Goal: Task Accomplishment & Management: Manage account settings

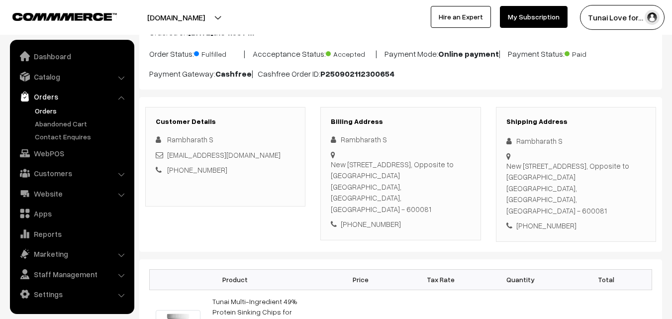
scroll to position [75, 0]
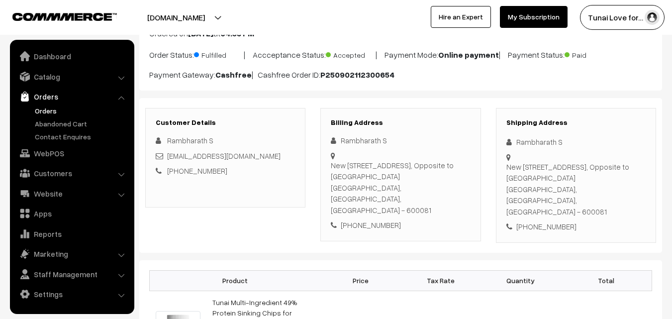
click at [53, 112] on link "Orders" at bounding box center [81, 110] width 98 height 10
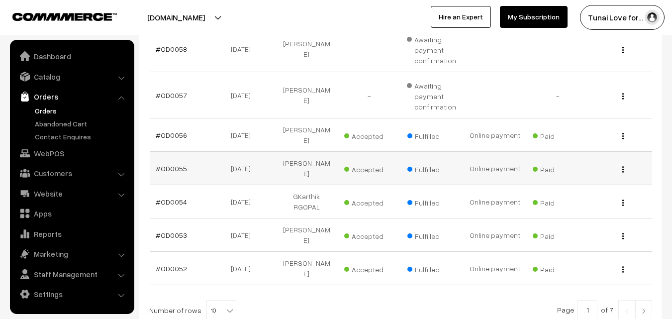
scroll to position [327, 0]
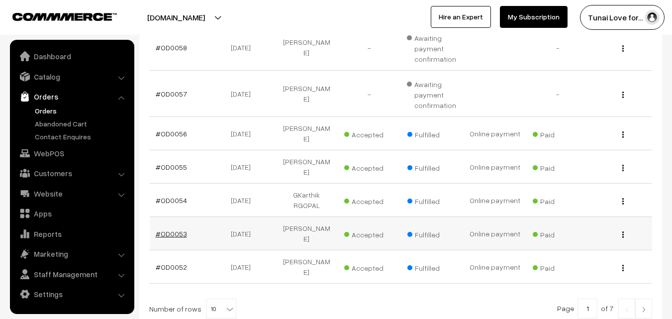
click at [180, 229] on link "#OD0053" at bounding box center [171, 233] width 31 height 8
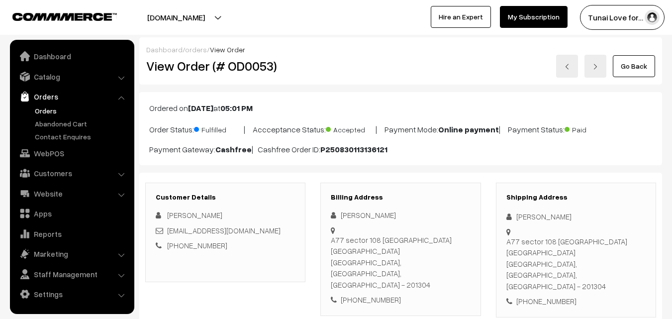
scroll to position [249, 0]
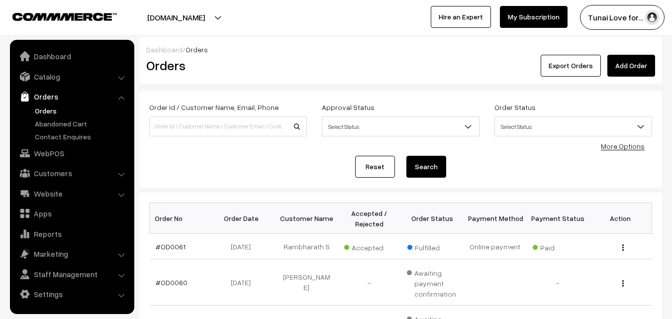
scroll to position [327, 0]
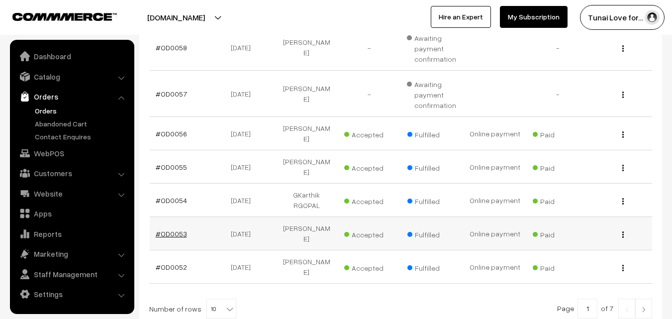
click at [184, 229] on link "#OD0053" at bounding box center [171, 233] width 31 height 8
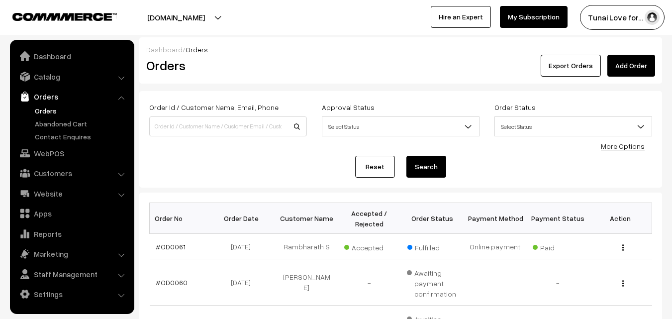
scroll to position [327, 0]
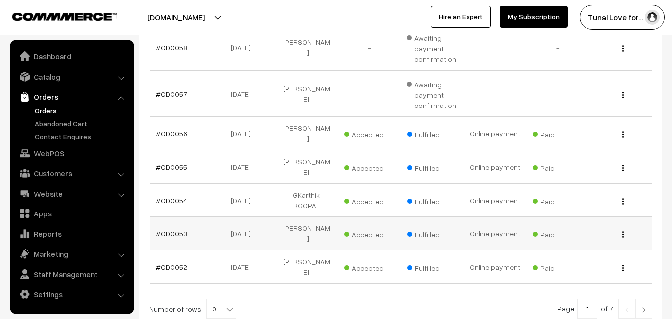
drag, startPoint x: 185, startPoint y: 206, endPoint x: 152, endPoint y: 206, distance: 33.3
click at [152, 217] on td "#OD0053" at bounding box center [181, 233] width 63 height 33
copy link "#OD0053"
drag, startPoint x: 220, startPoint y: 206, endPoint x: 260, endPoint y: 206, distance: 39.8
click at [260, 217] on td "30-08-2025" at bounding box center [243, 233] width 63 height 33
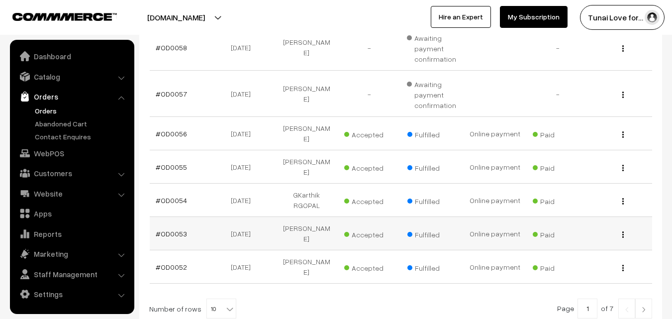
copy td "30-08-2025"
click at [178, 262] on link "#OD0052" at bounding box center [171, 266] width 31 height 8
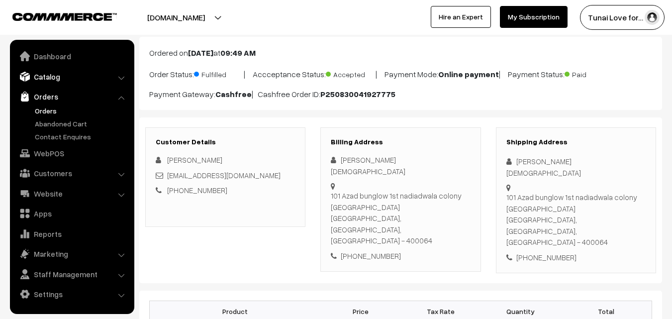
scroll to position [50, 0]
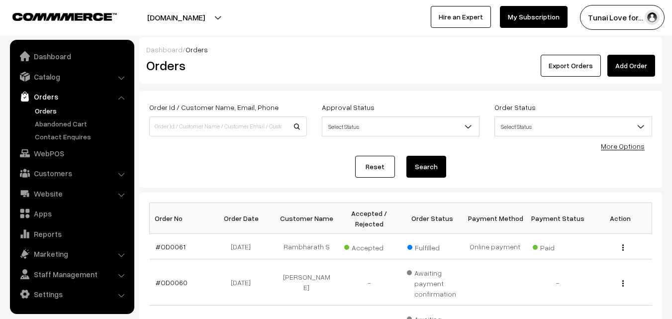
scroll to position [327, 0]
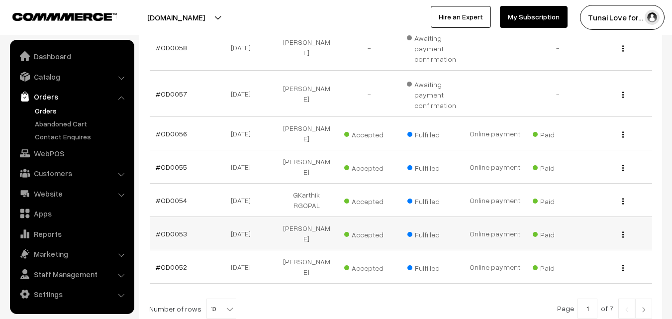
drag, startPoint x: 285, startPoint y: 208, endPoint x: 329, endPoint y: 209, distance: 43.8
click at [329, 217] on td "[PERSON_NAME]" at bounding box center [306, 233] width 63 height 33
copy td "[PERSON_NAME]"
click at [622, 231] on img "button" at bounding box center [622, 234] width 1 height 6
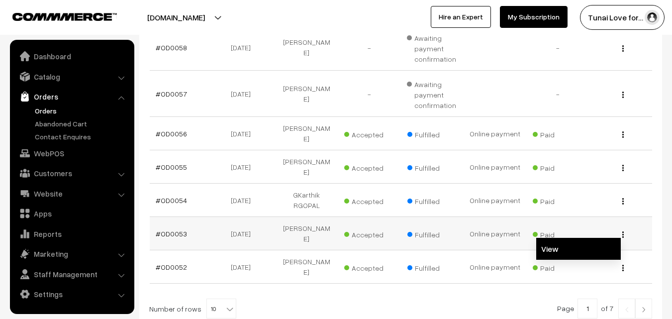
click at [553, 238] on link "View" at bounding box center [578, 249] width 84 height 22
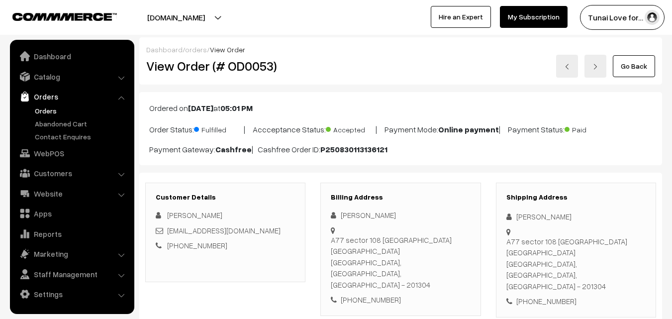
scroll to position [50, 0]
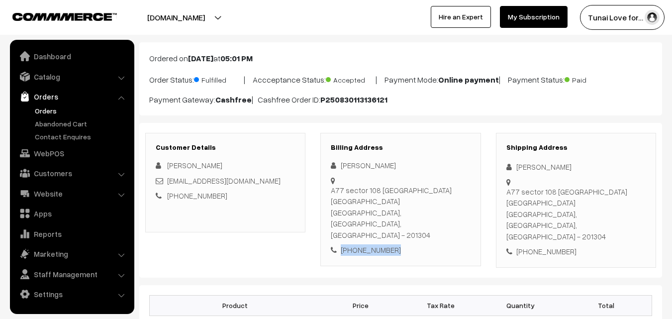
drag, startPoint x: 395, startPoint y: 204, endPoint x: 341, endPoint y: 205, distance: 54.2
click at [341, 244] on div "+91 9911048881" at bounding box center [400, 249] width 139 height 11
copy div "+91 9911048881"
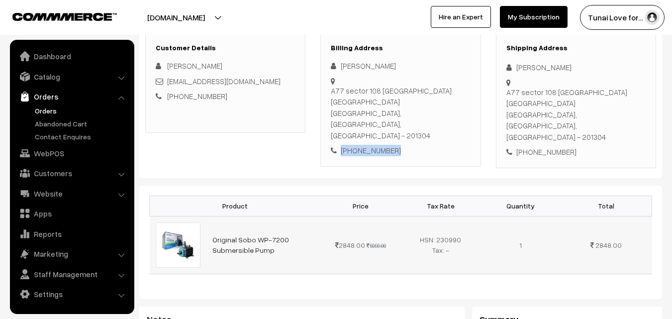
scroll to position [199, 0]
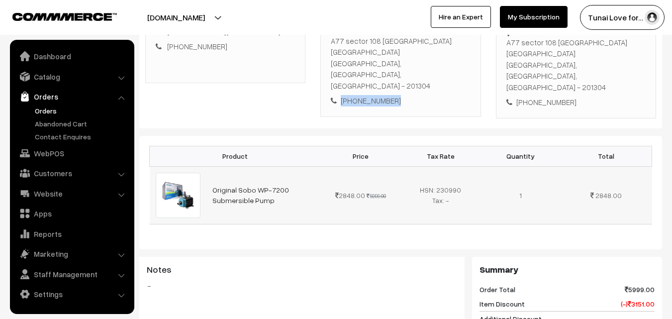
drag, startPoint x: 209, startPoint y: 154, endPoint x: 268, endPoint y: 170, distance: 61.4
click at [268, 170] on td "Original Sobo WP-7200 Submersible Pump" at bounding box center [263, 195] width 114 height 58
copy link "Original Sobo WP-7200 Submersible Pump"
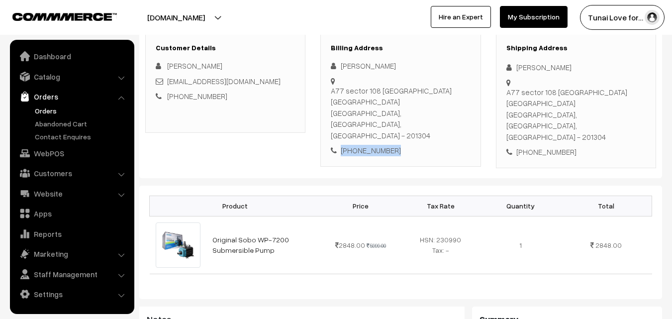
scroll to position [0, 0]
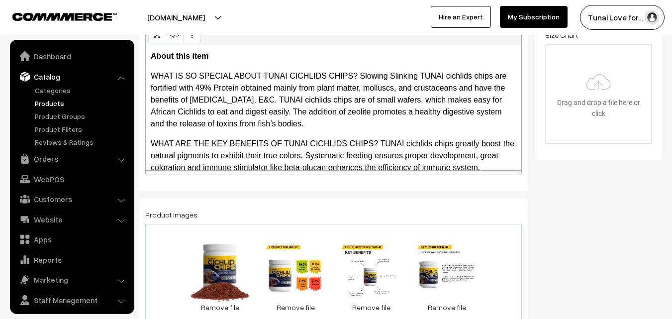
scroll to position [25, 0]
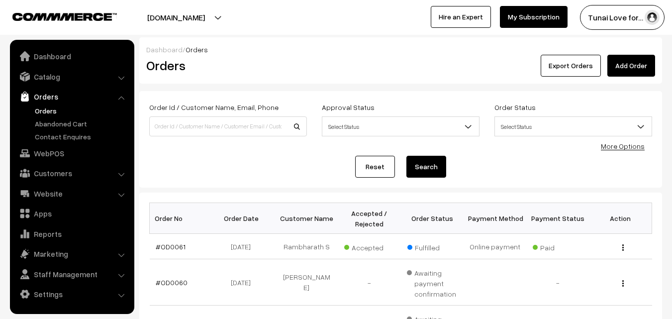
scroll to position [327, 0]
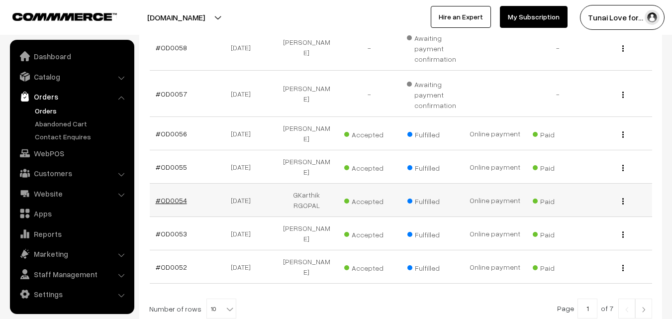
click at [179, 196] on link "#OD0054" at bounding box center [171, 200] width 31 height 8
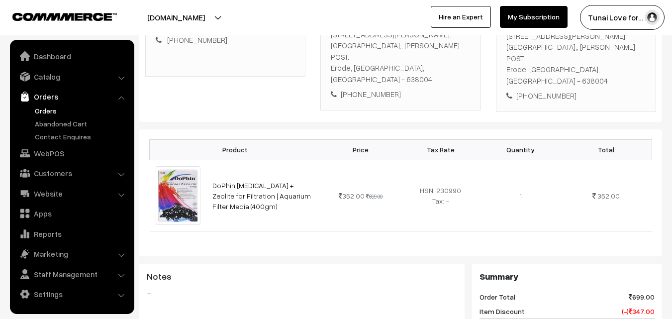
scroll to position [199, 0]
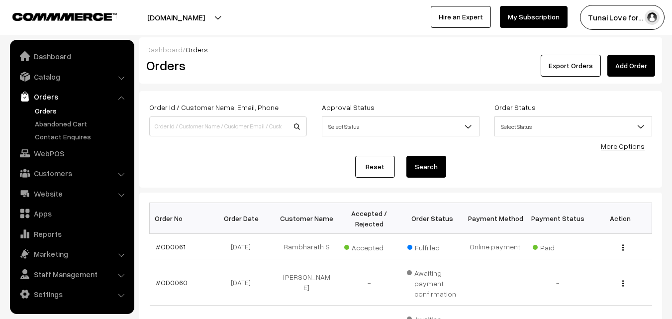
scroll to position [327, 0]
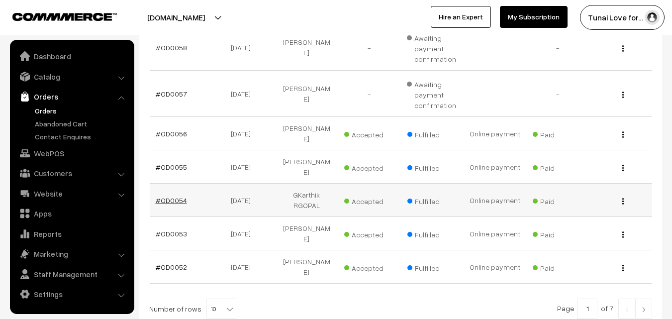
drag, startPoint x: 186, startPoint y: 183, endPoint x: 156, endPoint y: 182, distance: 30.3
click at [156, 183] on td "#OD0054" at bounding box center [181, 199] width 63 height 33
copy link "#OD0054"
drag, startPoint x: 260, startPoint y: 181, endPoint x: 224, endPoint y: 182, distance: 36.8
click at [224, 183] on td "30-08-2025" at bounding box center [243, 199] width 63 height 33
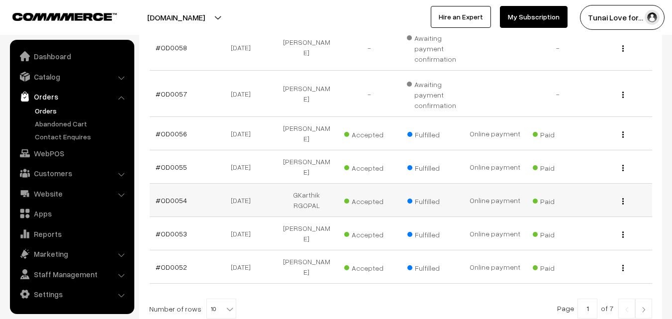
copy td "30-08-2025"
drag, startPoint x: 332, startPoint y: 180, endPoint x: 264, endPoint y: 181, distance: 68.1
click at [264, 183] on tr "#OD0054 30-08-2025 GKarthik RGOPAL Accepted Fulfilled Paid View" at bounding box center [401, 199] width 502 height 33
copy tr "GKarthik RGOPAL"
click at [335, 183] on td "GKarthik RGOPAL" at bounding box center [306, 199] width 63 height 33
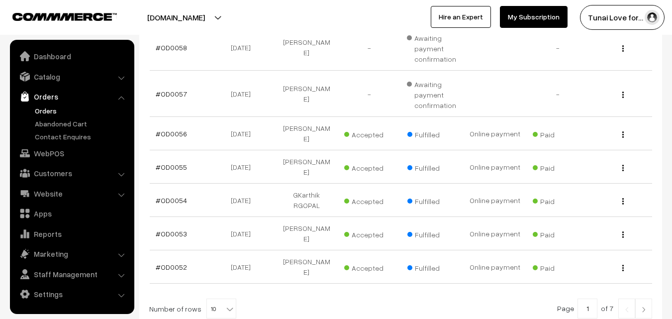
click at [332, 254] on div "Bulk Options Delete Selected Bulk Options Order No Order Date Customer Name Acc…" at bounding box center [400, 104] width 503 height 458
drag, startPoint x: 332, startPoint y: 182, endPoint x: 283, endPoint y: 183, distance: 49.2
click at [283, 183] on td "GKarthik RGOPAL" at bounding box center [306, 199] width 63 height 33
copy td "GKarthik RGOPAL"
click at [622, 198] on img "button" at bounding box center [622, 201] width 1 height 6
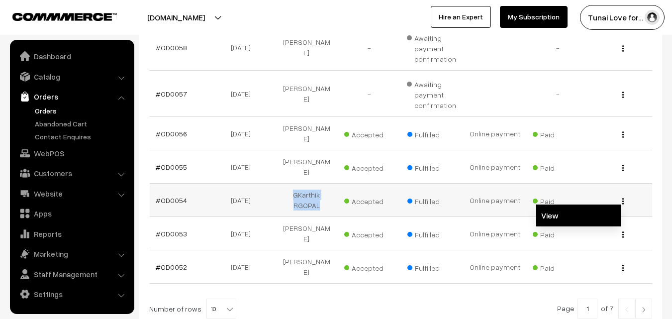
click at [555, 204] on link "View" at bounding box center [578, 215] width 84 height 22
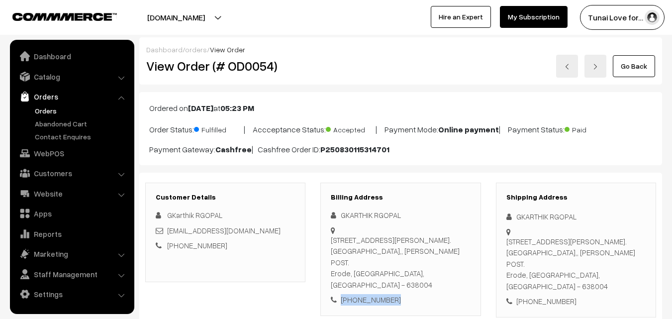
drag, startPoint x: 397, startPoint y: 277, endPoint x: 341, endPoint y: 277, distance: 55.7
click at [341, 294] on div "[PHONE_NUMBER]" at bounding box center [400, 299] width 139 height 11
copy div "[PHONE_NUMBER]"
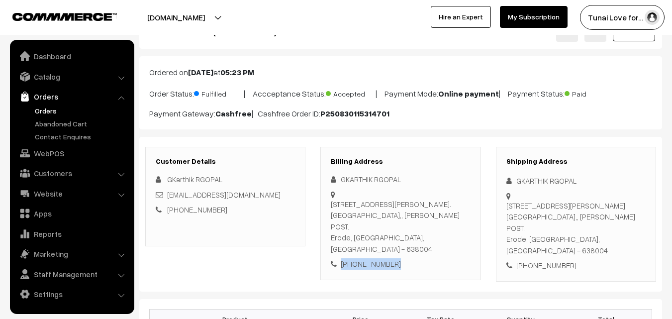
scroll to position [199, 0]
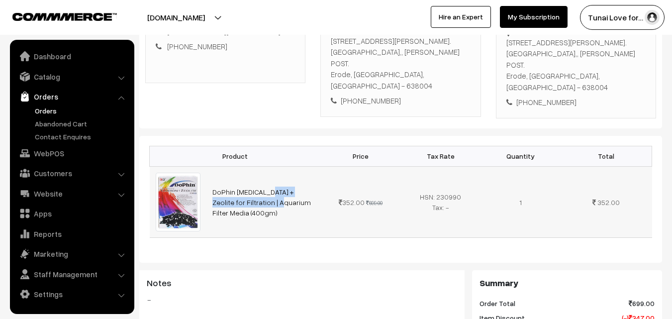
drag, startPoint x: 210, startPoint y: 168, endPoint x: 313, endPoint y: 173, distance: 102.5
click at [313, 173] on td "DoPhin Activated Carbon + Zeolite for Filtration | Aquarium Filter Media (400gm)" at bounding box center [263, 201] width 114 height 71
copy link "DoPhin Activated Carbon + Zeolite"
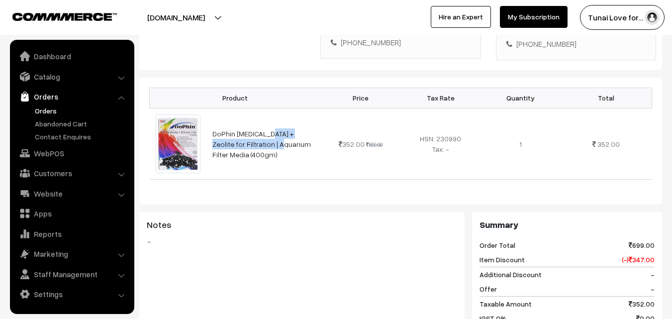
scroll to position [99, 0]
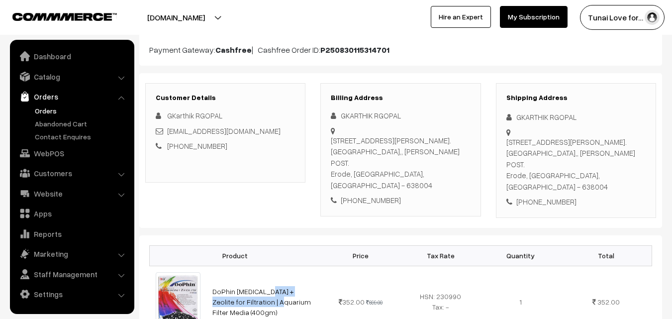
click at [44, 111] on link "Orders" at bounding box center [81, 110] width 98 height 10
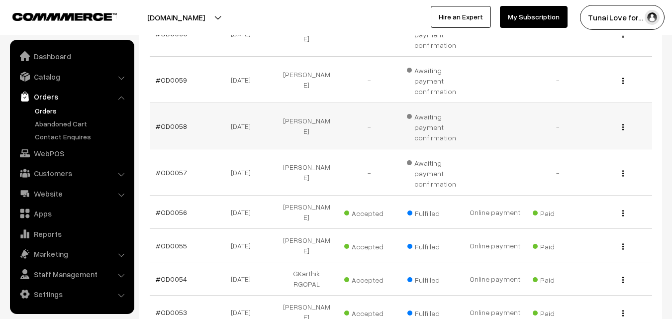
scroll to position [298, 0]
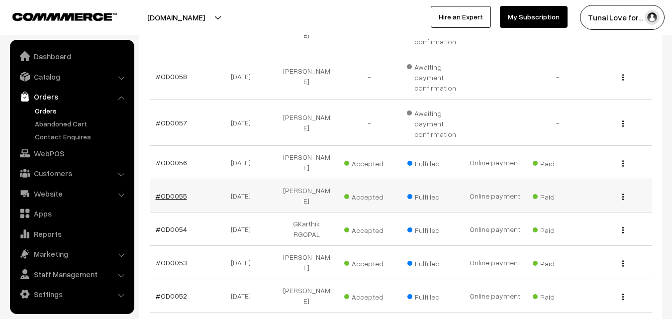
click at [179, 191] on link "#OD0055" at bounding box center [171, 195] width 31 height 8
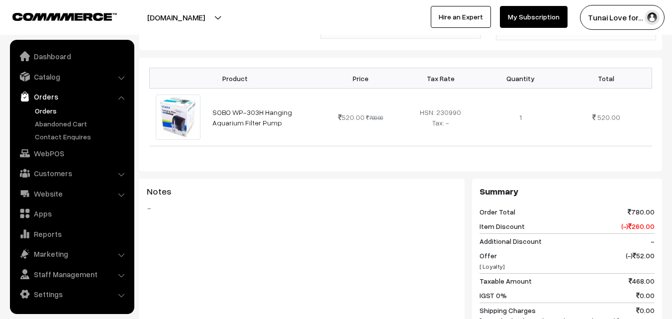
scroll to position [249, 0]
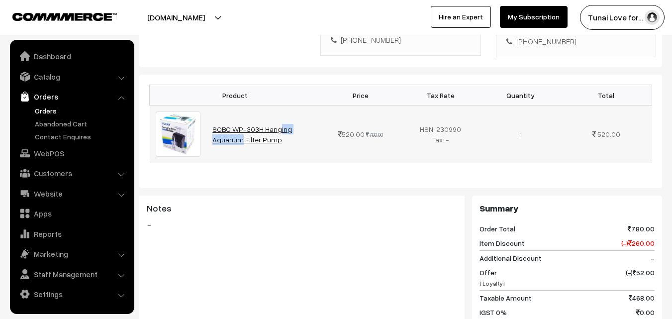
drag, startPoint x: 209, startPoint y: 104, endPoint x: 260, endPoint y: 106, distance: 51.2
click at [260, 106] on td "SOBO WP-303H Hanging Aquarium Filter Pump" at bounding box center [263, 134] width 114 height 58
copy link "SOBO WP-303H"
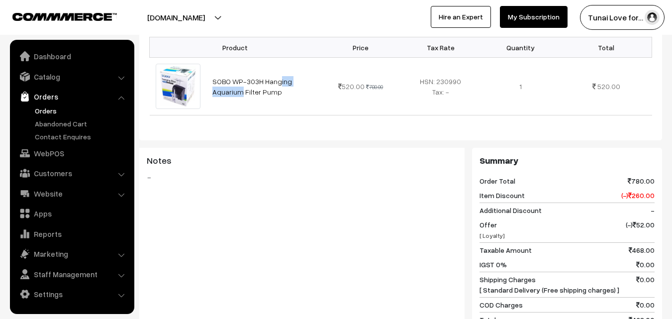
scroll to position [298, 0]
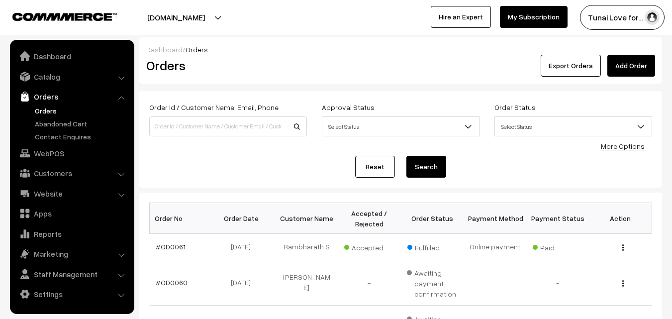
scroll to position [298, 0]
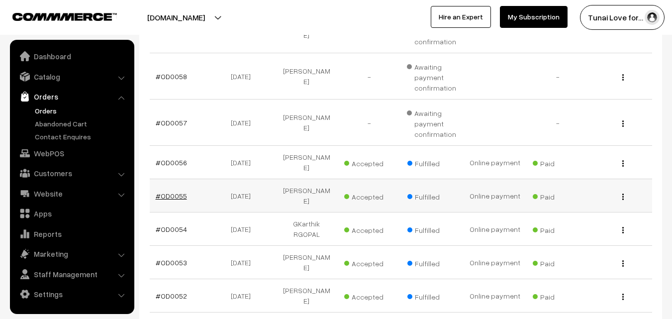
drag, startPoint x: 190, startPoint y: 184, endPoint x: 156, endPoint y: 184, distance: 34.8
click at [156, 184] on td "#OD0055" at bounding box center [181, 195] width 63 height 33
copy link "#OD0055"
drag, startPoint x: 281, startPoint y: 183, endPoint x: 332, endPoint y: 183, distance: 50.7
click at [332, 183] on td "[PERSON_NAME]" at bounding box center [306, 195] width 63 height 33
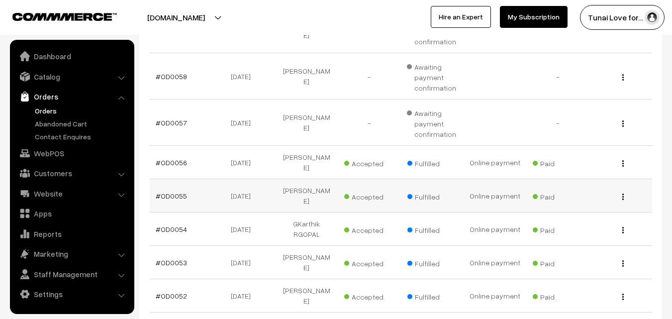
copy td "[PERSON_NAME]"
drag, startPoint x: 259, startPoint y: 184, endPoint x: 225, endPoint y: 185, distance: 34.8
click at [225, 185] on td "31-08-2025" at bounding box center [243, 195] width 63 height 33
copy td "31-08-2025"
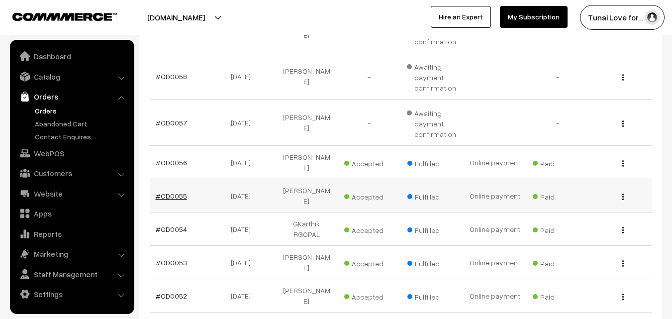
click at [166, 191] on link "#OD0055" at bounding box center [171, 195] width 31 height 8
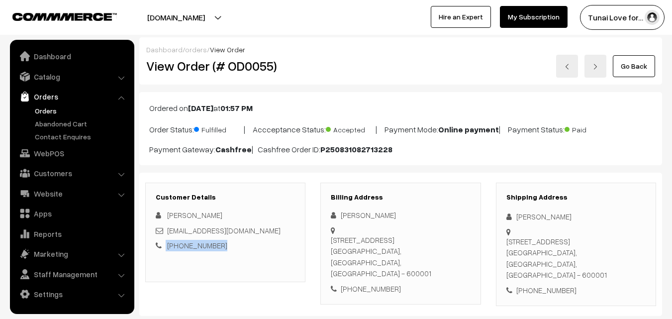
drag, startPoint x: 231, startPoint y: 244, endPoint x: 163, endPoint y: 244, distance: 68.1
click at [163, 244] on div "+91 9600624102" at bounding box center [225, 245] width 139 height 11
copy div "+91 9600624102"
click at [239, 250] on div "+91 9600624102" at bounding box center [225, 245] width 139 height 11
drag, startPoint x: 390, startPoint y: 259, endPoint x: 341, endPoint y: 260, distance: 48.7
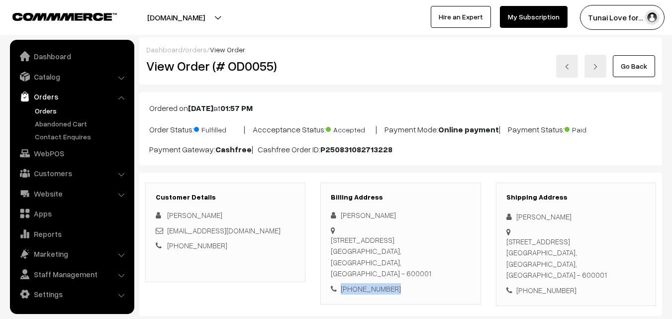
click at [341, 283] on div "+91 9600624102" at bounding box center [400, 288] width 139 height 11
copy div "+91 9600624102"
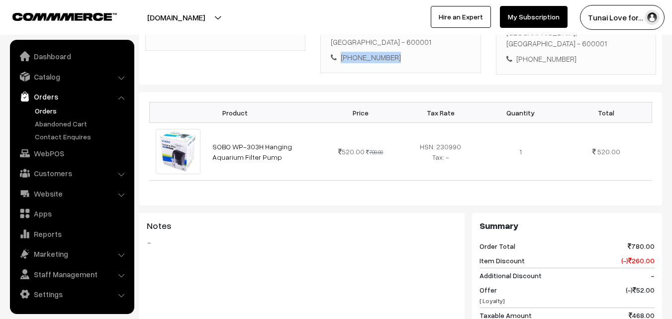
scroll to position [99, 0]
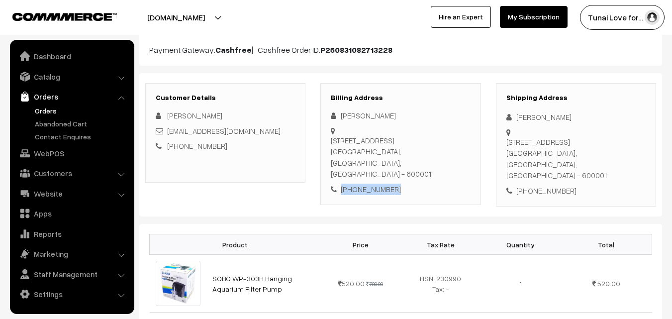
click at [45, 111] on link "Orders" at bounding box center [81, 110] width 98 height 10
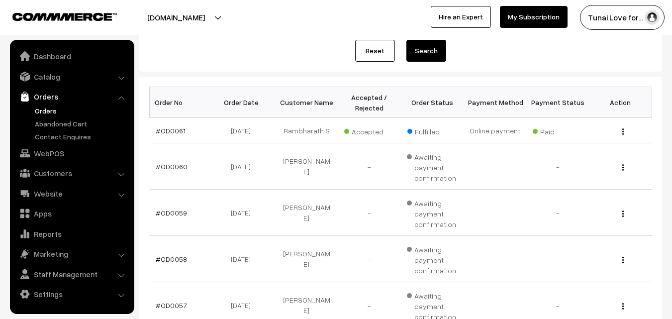
scroll to position [99, 0]
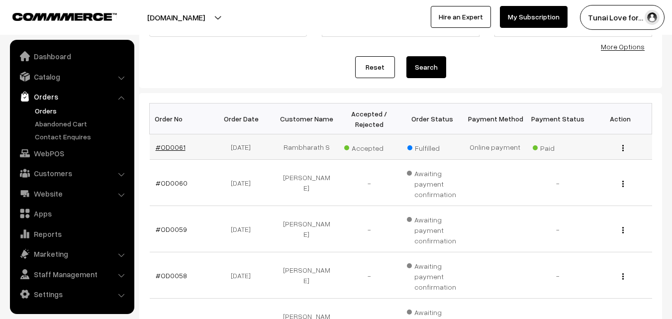
drag, startPoint x: 186, startPoint y: 147, endPoint x: 156, endPoint y: 148, distance: 29.8
click at [156, 148] on td "#OD0061" at bounding box center [181, 146] width 63 height 25
copy link "#OD0061"
drag, startPoint x: 218, startPoint y: 147, endPoint x: 259, endPoint y: 147, distance: 41.3
click at [259, 147] on td "[DATE]" at bounding box center [243, 146] width 63 height 25
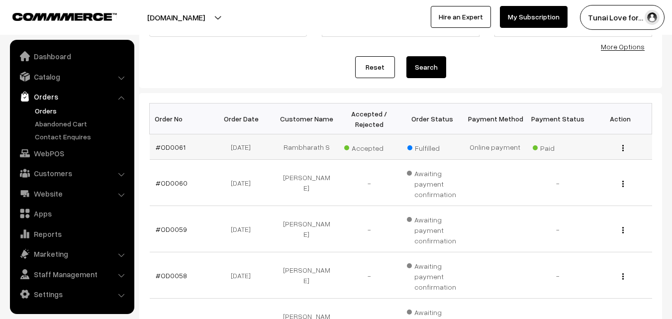
copy td "[DATE]"
drag, startPoint x: 285, startPoint y: 144, endPoint x: 327, endPoint y: 145, distance: 41.3
click at [327, 145] on td "Rambharath S" at bounding box center [306, 146] width 63 height 25
copy td "Rambharath S"
click at [163, 147] on link "#OD0061" at bounding box center [171, 147] width 30 height 8
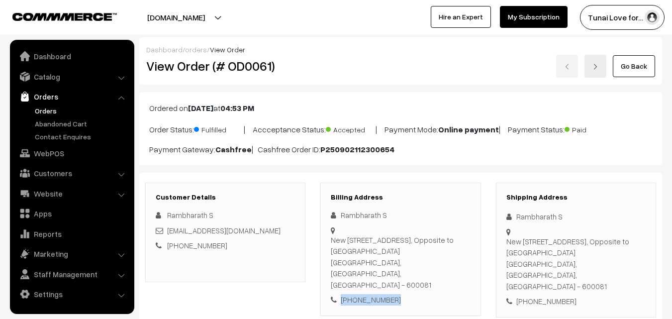
drag, startPoint x: 394, startPoint y: 289, endPoint x: 341, endPoint y: 290, distance: 53.2
click at [341, 294] on div "[PHONE_NUMBER]" at bounding box center [400, 299] width 139 height 11
copy div "[PHONE_NUMBER]"
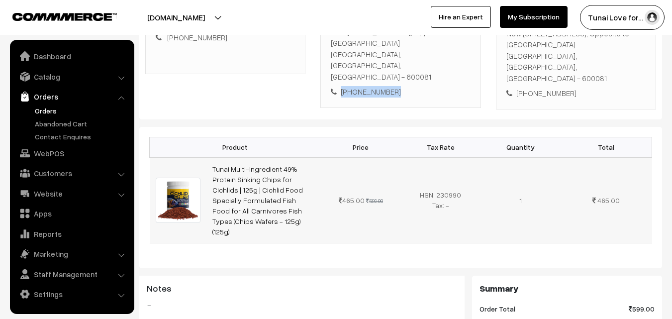
scroll to position [199, 0]
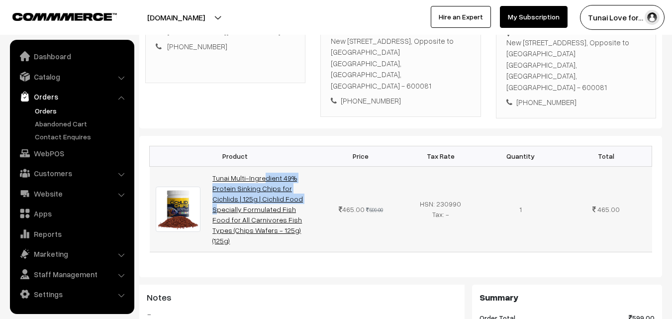
drag, startPoint x: 209, startPoint y: 165, endPoint x: 302, endPoint y: 179, distance: 94.0
click at [302, 179] on td "Tunai Multi-Ingredient 49% Protein Sinking Chips for Cichlids | 125g | Cichlid …" at bounding box center [263, 208] width 114 height 85
copy link "Tunai Multi-Ingredient 49% Protein Sinking Chips for Cichlids | 125g"
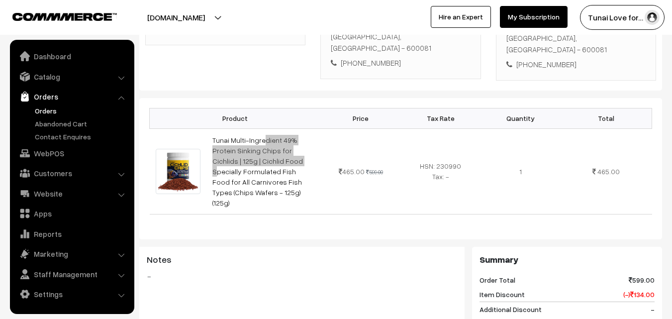
scroll to position [398, 0]
